Goal: Information Seeking & Learning: Learn about a topic

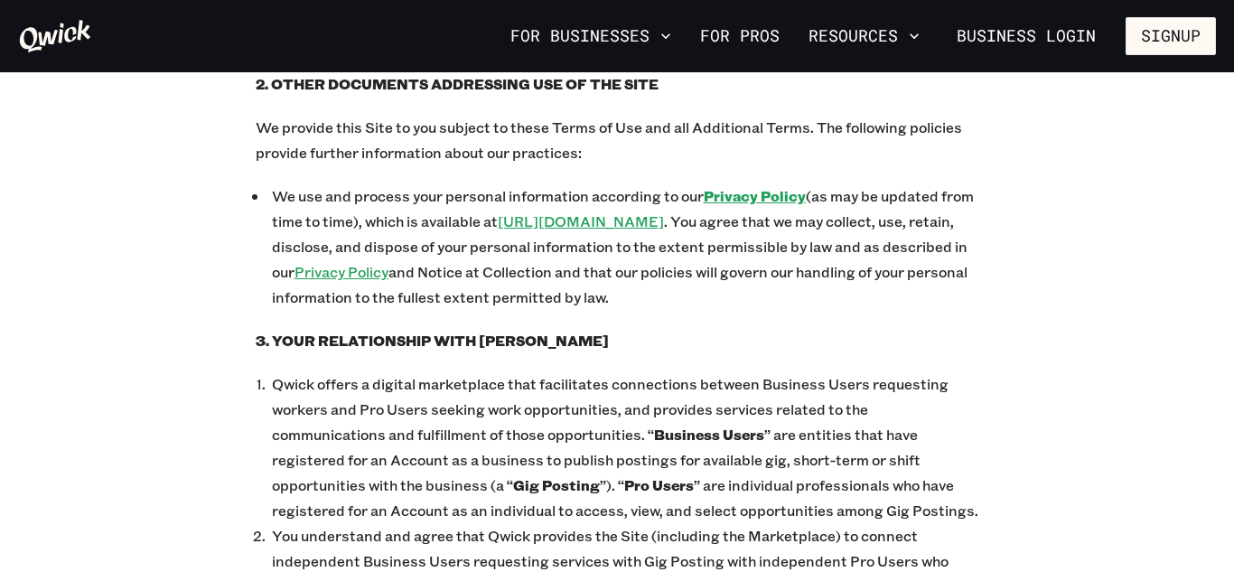
scroll to position [779, 0]
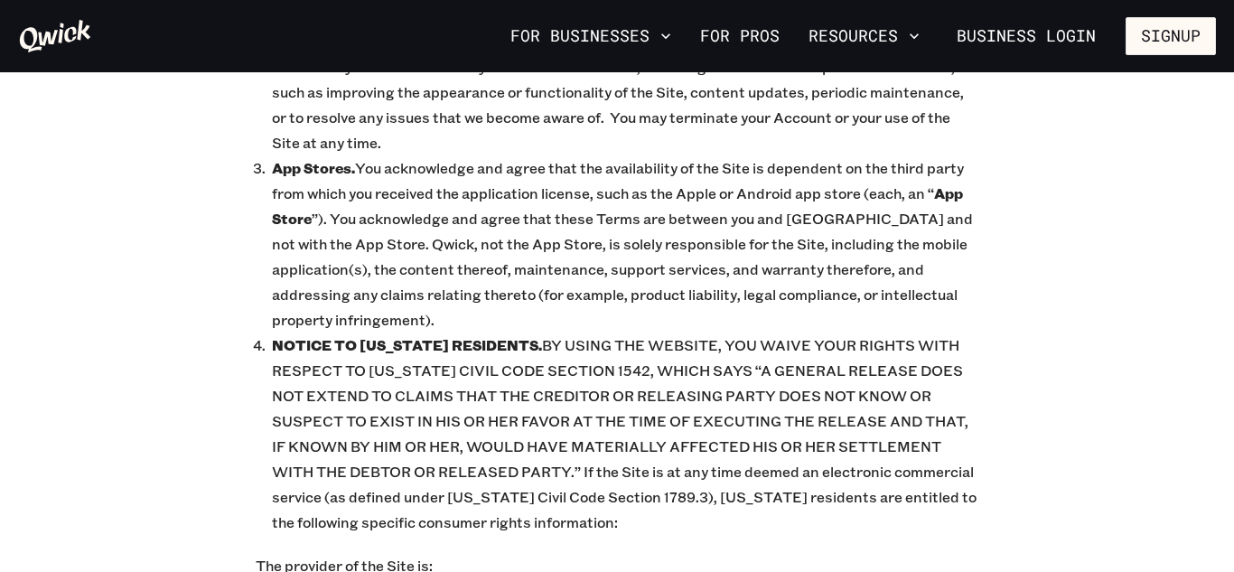
scroll to position [16623, 0]
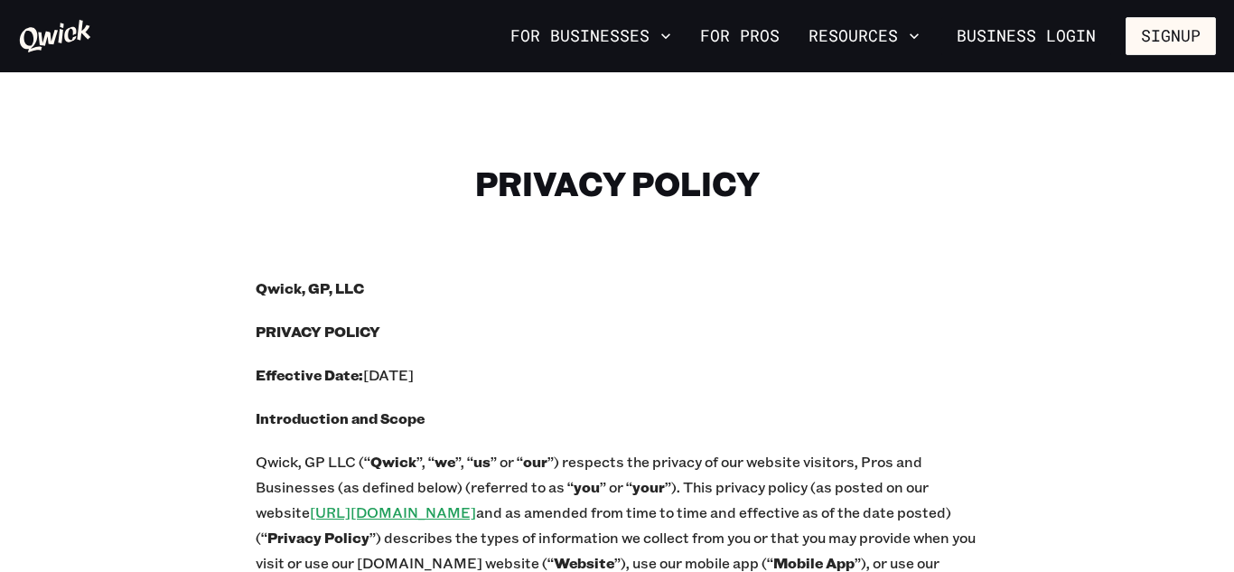
scroll to position [126, 0]
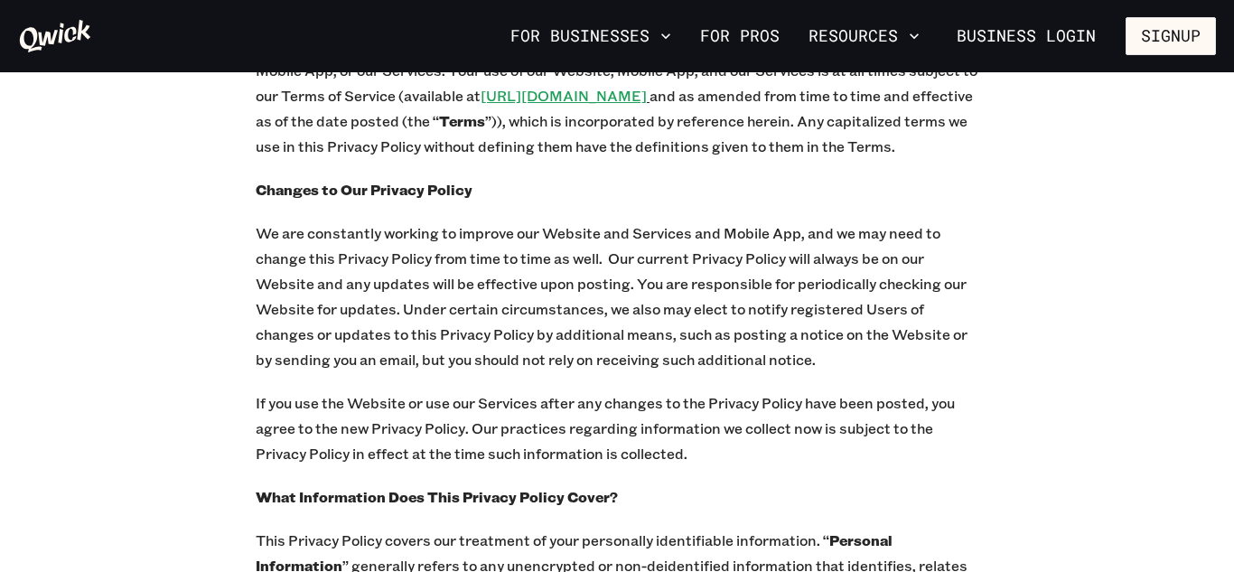
scroll to position [910, 0]
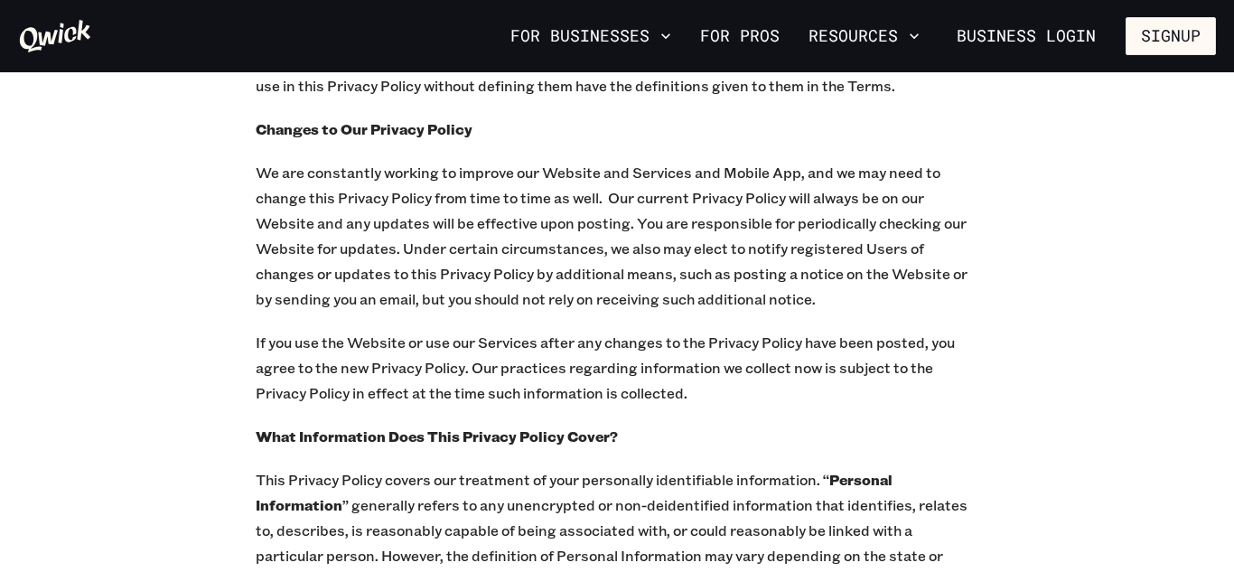
scroll to position [974, 0]
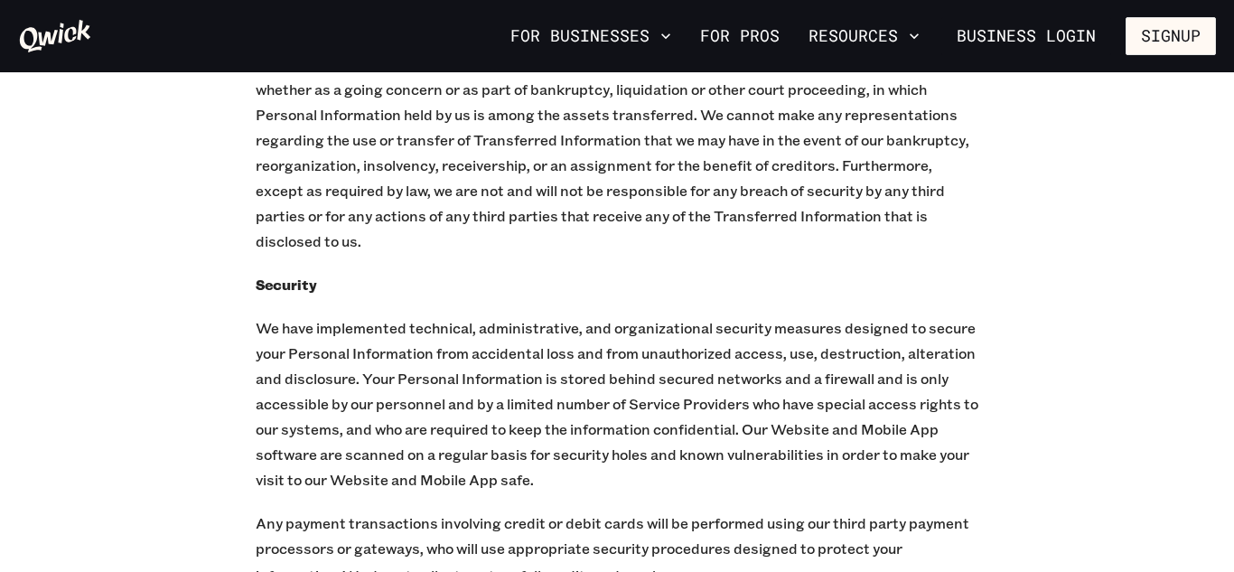
scroll to position [17170, 0]
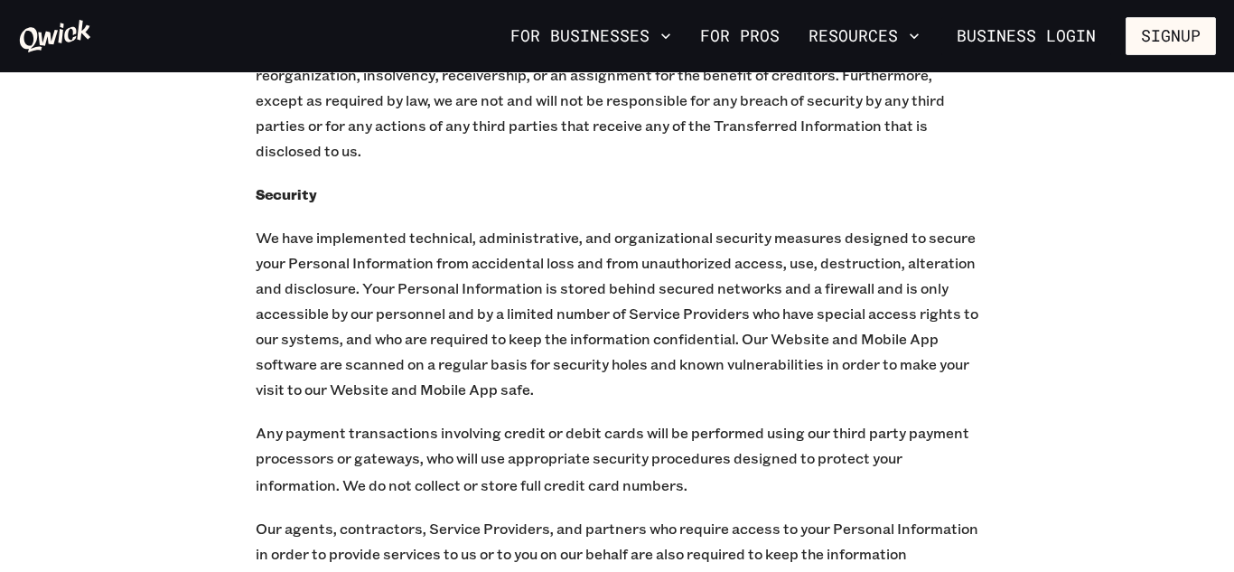
scroll to position [17273, 0]
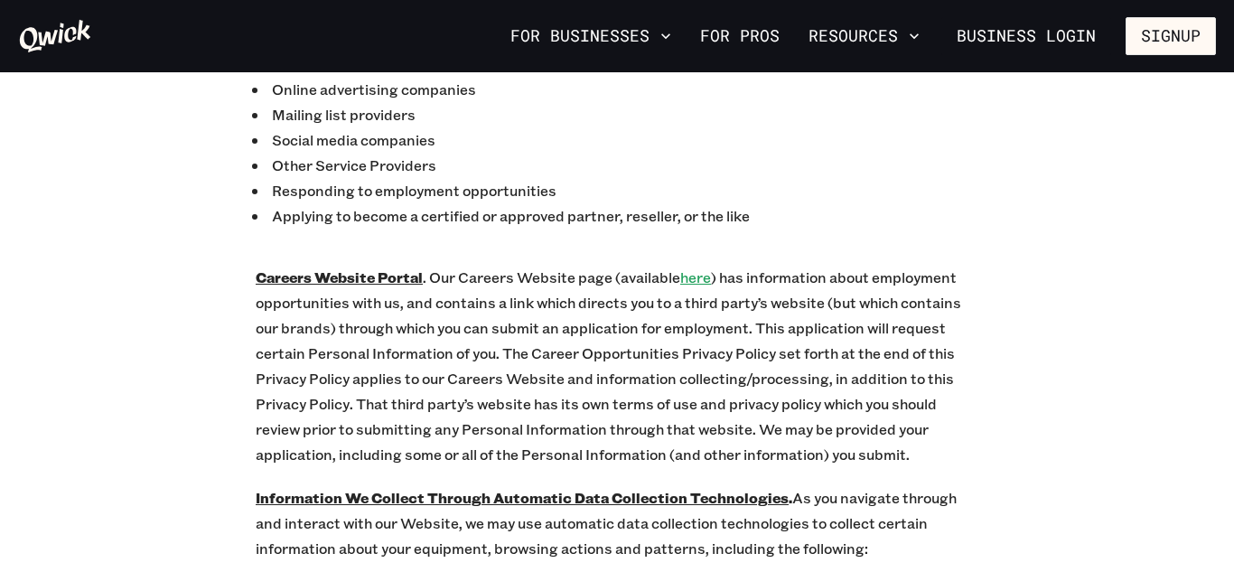
scroll to position [5548, 0]
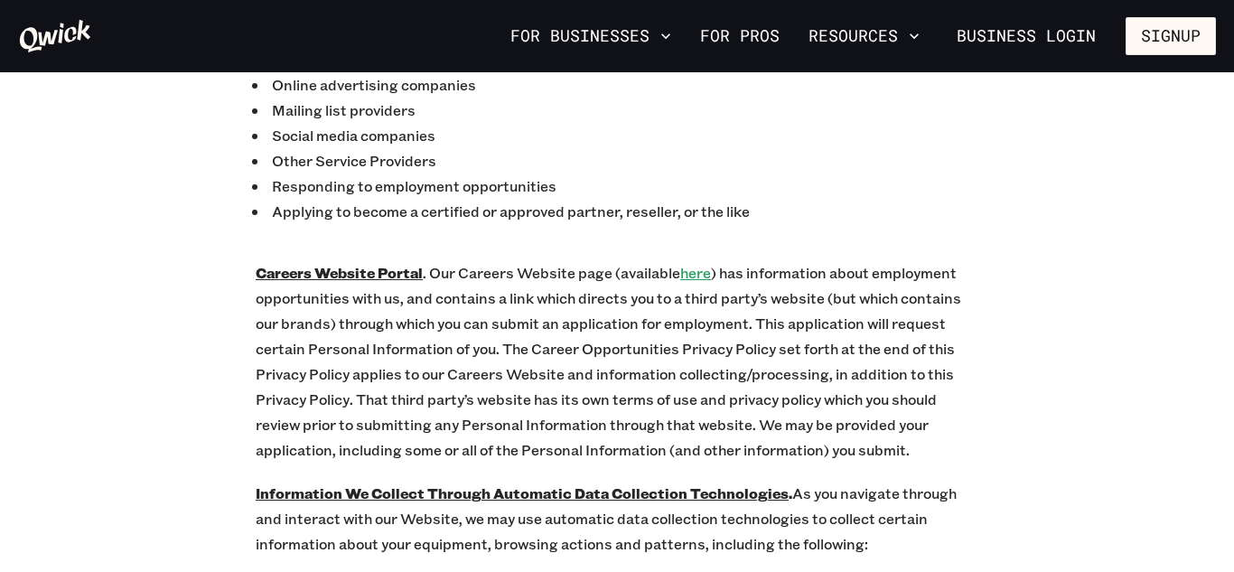
click at [678, 260] on p "Careers Website Portal . Our Careers Website page (available here ) has informa…" at bounding box center [617, 361] width 723 height 202
